Goal: Book appointment/travel/reservation

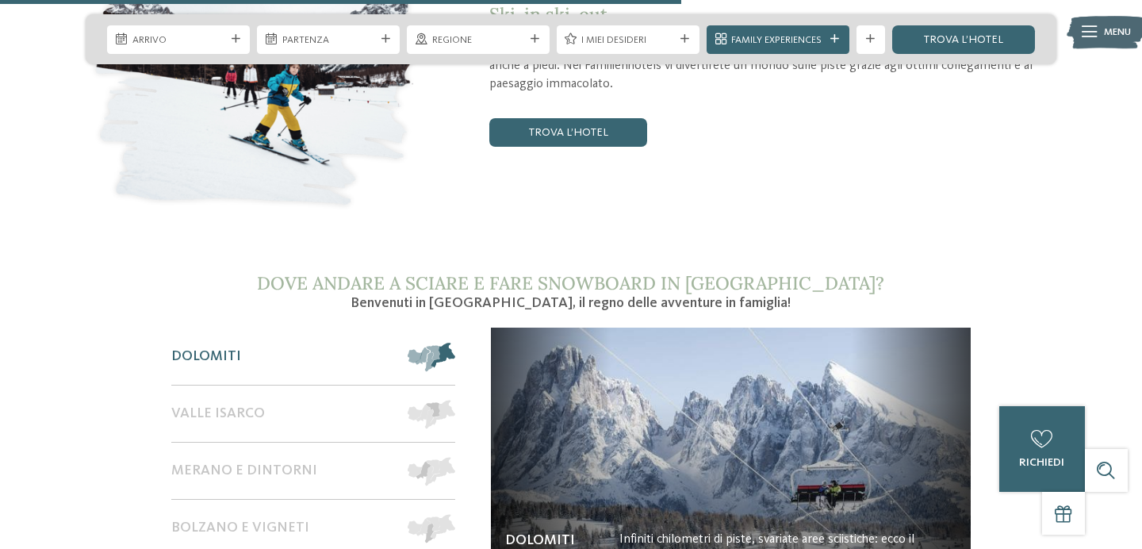
scroll to position [2346, 0]
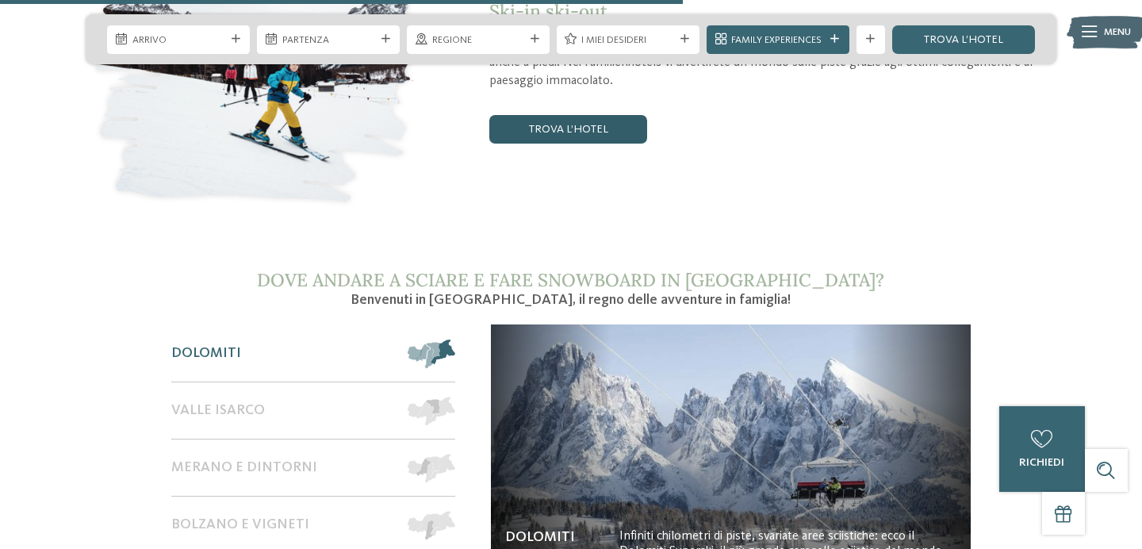
click at [545, 115] on link "trova l’hotel" at bounding box center [567, 129] width 157 height 29
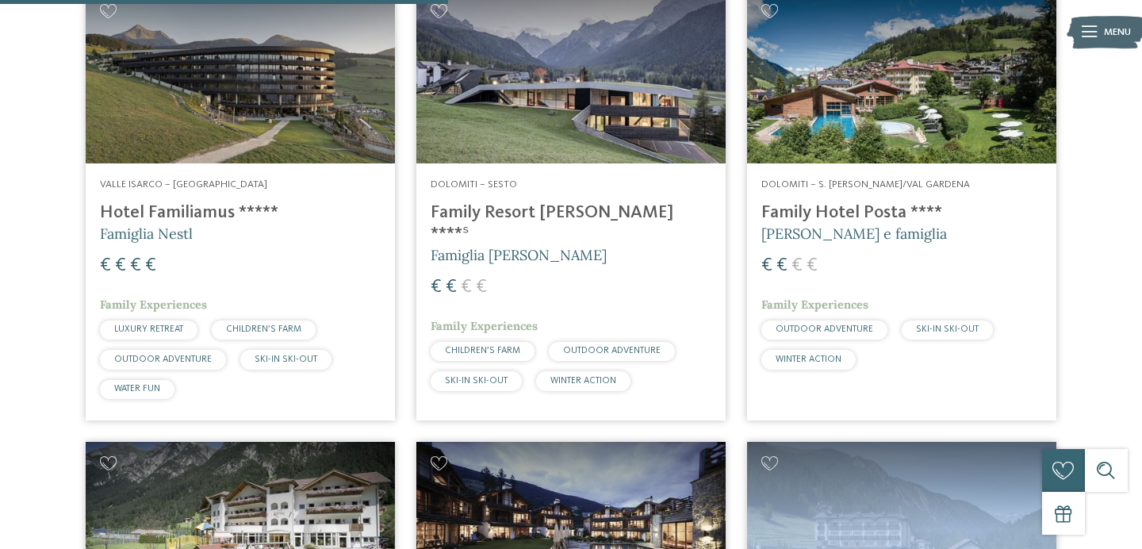
scroll to position [1021, 0]
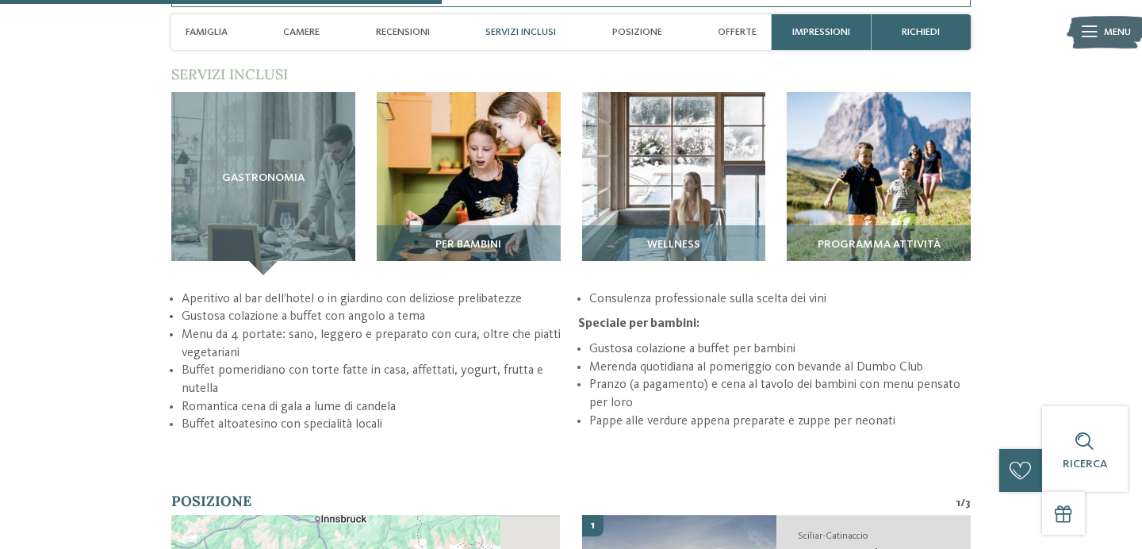
scroll to position [2030, 0]
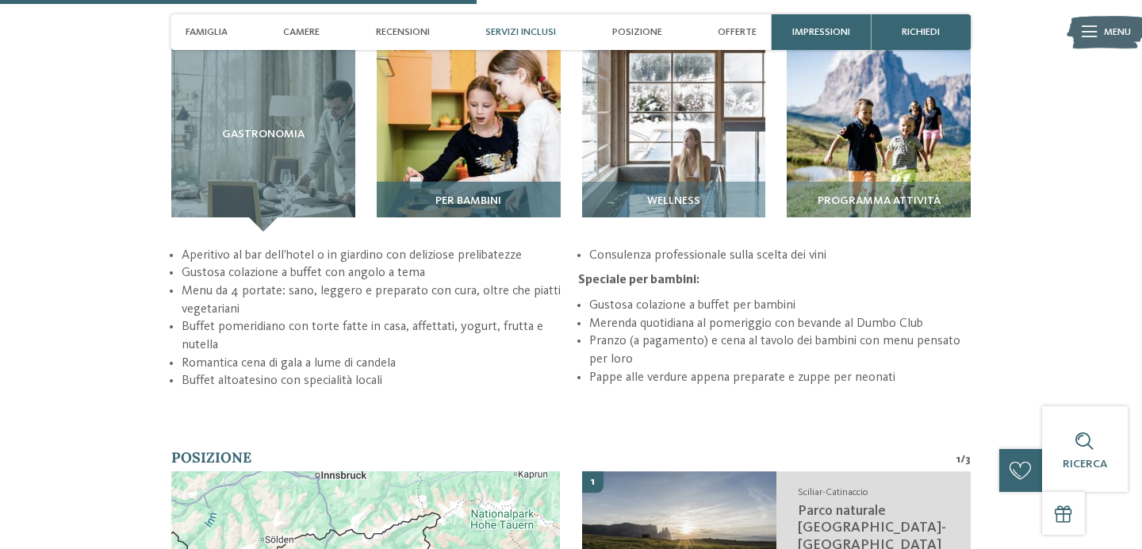
click at [443, 159] on img at bounding box center [469, 140] width 184 height 184
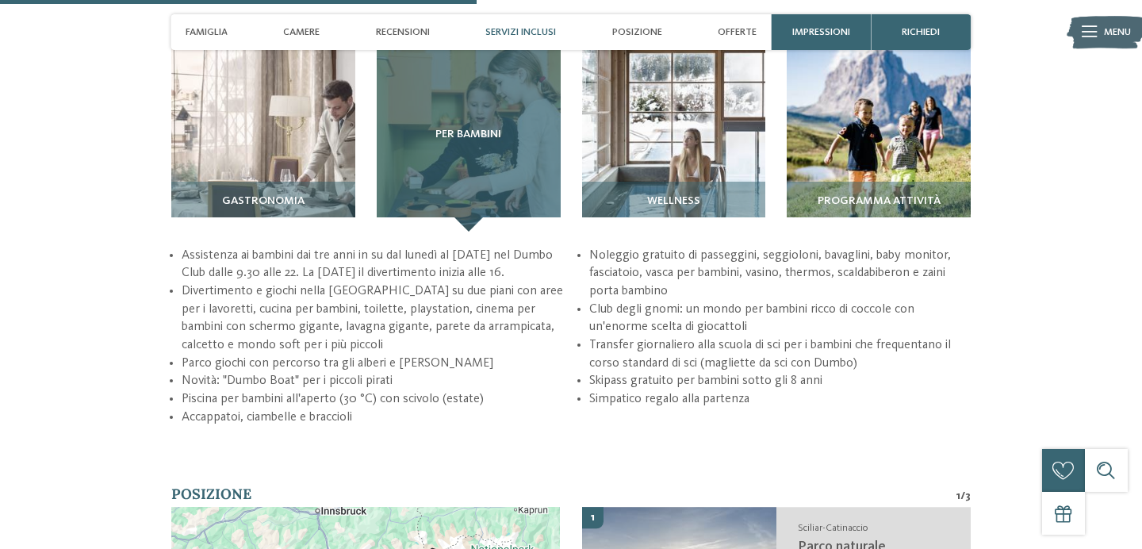
click at [443, 159] on div "Per bambini" at bounding box center [469, 140] width 184 height 184
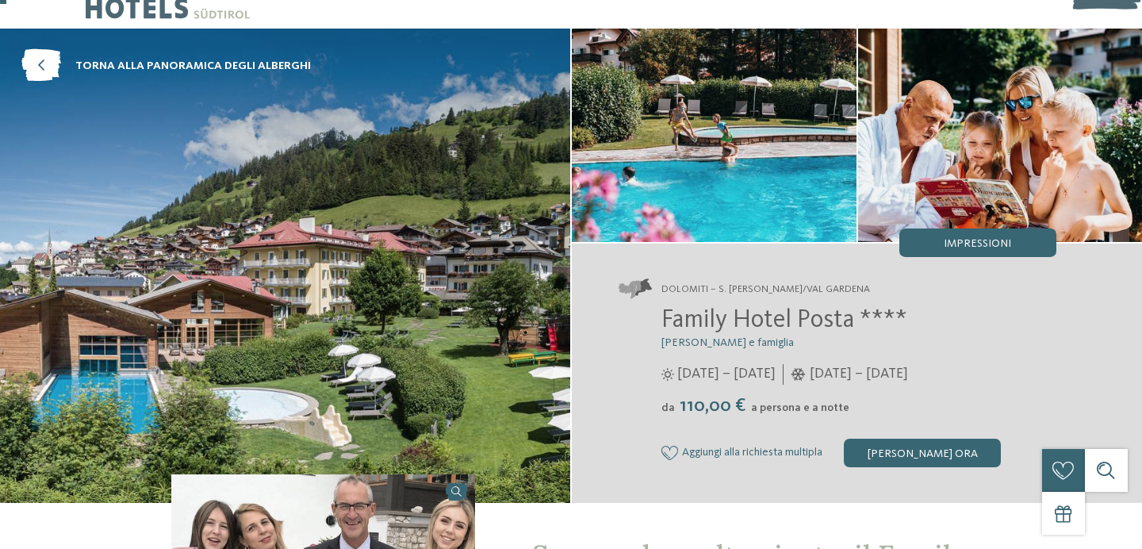
scroll to position [52, 0]
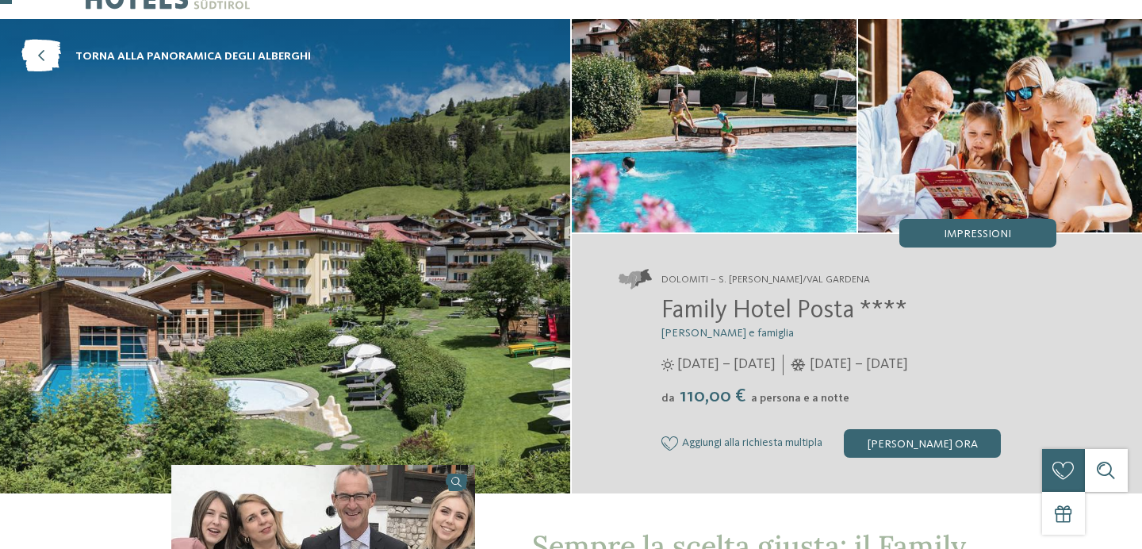
click at [665, 309] on div "Family Hotel Posta **** Elisabeth Ploner e famiglia 08/06/2025 – 28/09/2025 da" at bounding box center [838, 377] width 438 height 161
drag, startPoint x: 665, startPoint y: 309, endPoint x: 851, endPoint y: 315, distance: 185.7
click at [851, 315] on span "Family Hotel Posta ****" at bounding box center [784, 310] width 246 height 25
copy span "Family Hotel Posta"
